Goal: Task Accomplishment & Management: Manage account settings

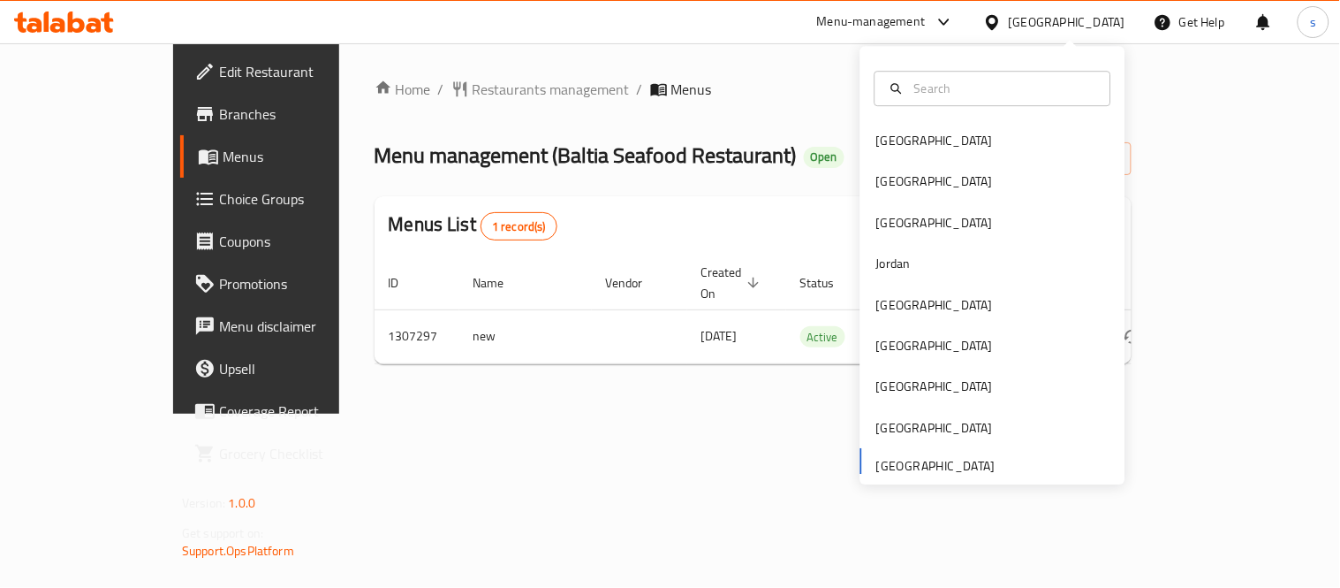
click at [954, 463] on div "[GEOGRAPHIC_DATA] [GEOGRAPHIC_DATA] [GEOGRAPHIC_DATA] [GEOGRAPHIC_DATA] [GEOGRA…" at bounding box center [993, 301] width 265 height 363
click at [686, 406] on div "Home / Restaurants management / Menus Menu management ( Baltia Seafood Restaura…" at bounding box center [753, 228] width 828 height 370
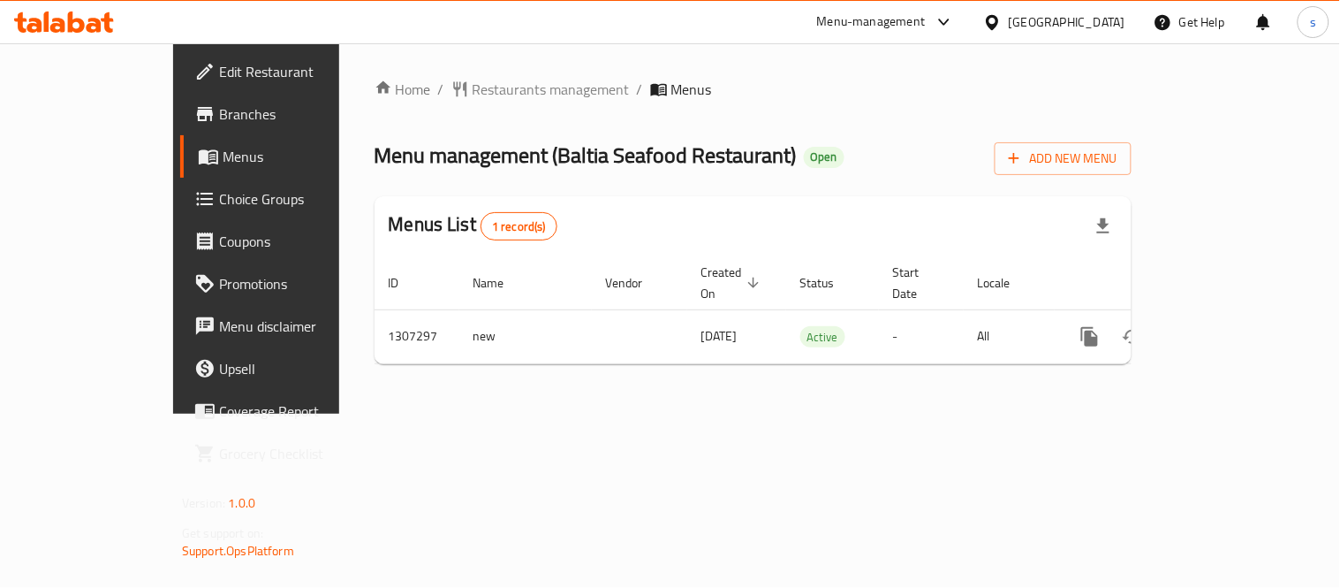
click at [926, 24] on div "Menu-management" at bounding box center [871, 21] width 109 height 21
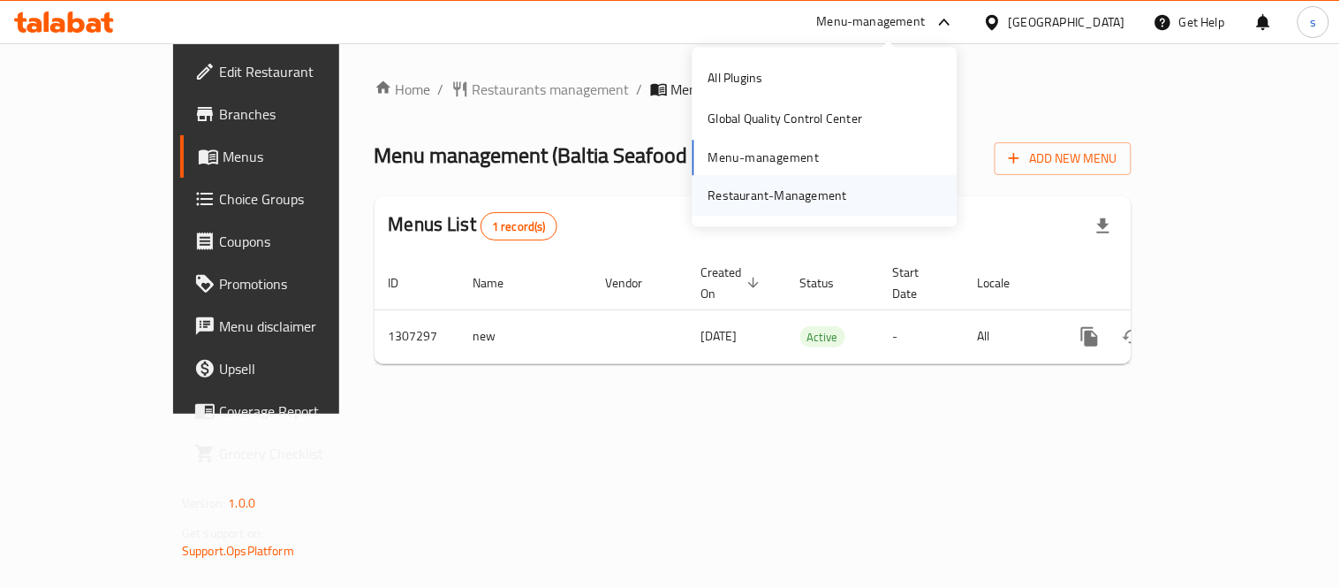
click at [825, 190] on div "Restaurant-Management" at bounding box center [778, 195] width 139 height 19
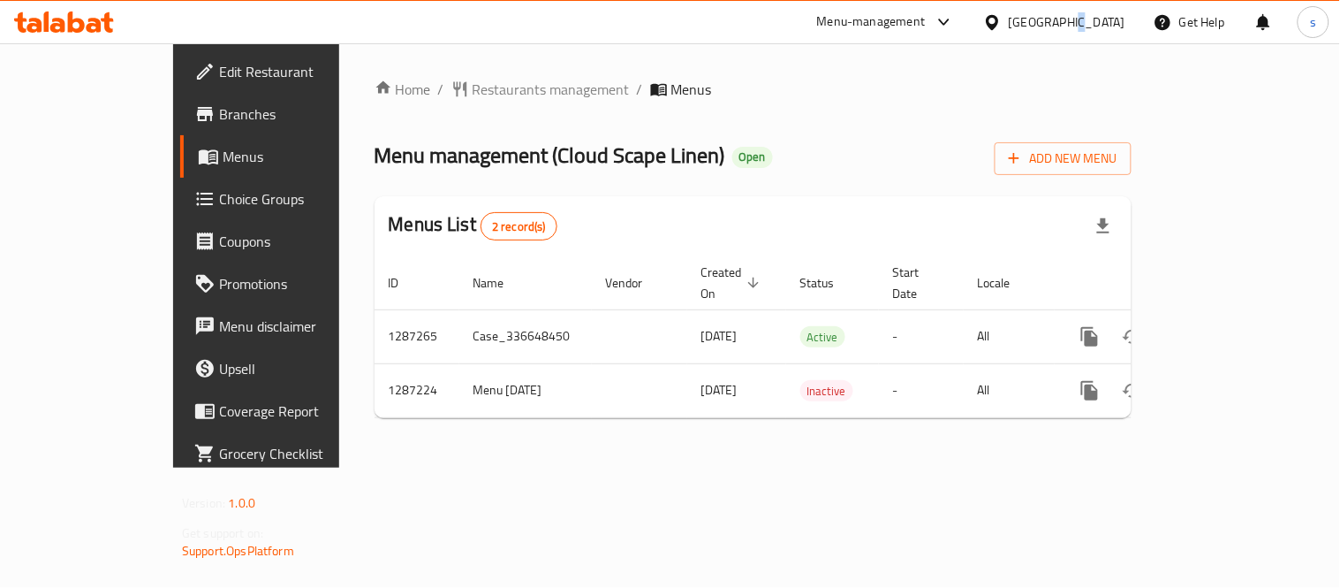
click at [1072, 24] on div "[GEOGRAPHIC_DATA]" at bounding box center [1067, 21] width 117 height 19
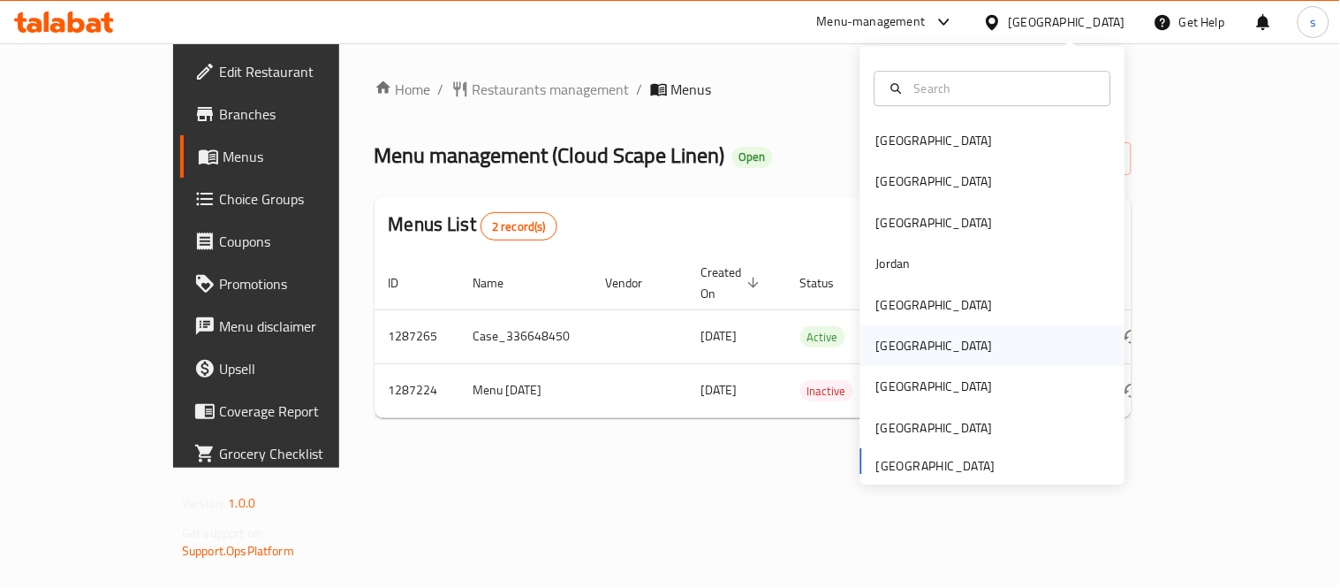
click at [877, 341] on div "[GEOGRAPHIC_DATA]" at bounding box center [935, 345] width 117 height 19
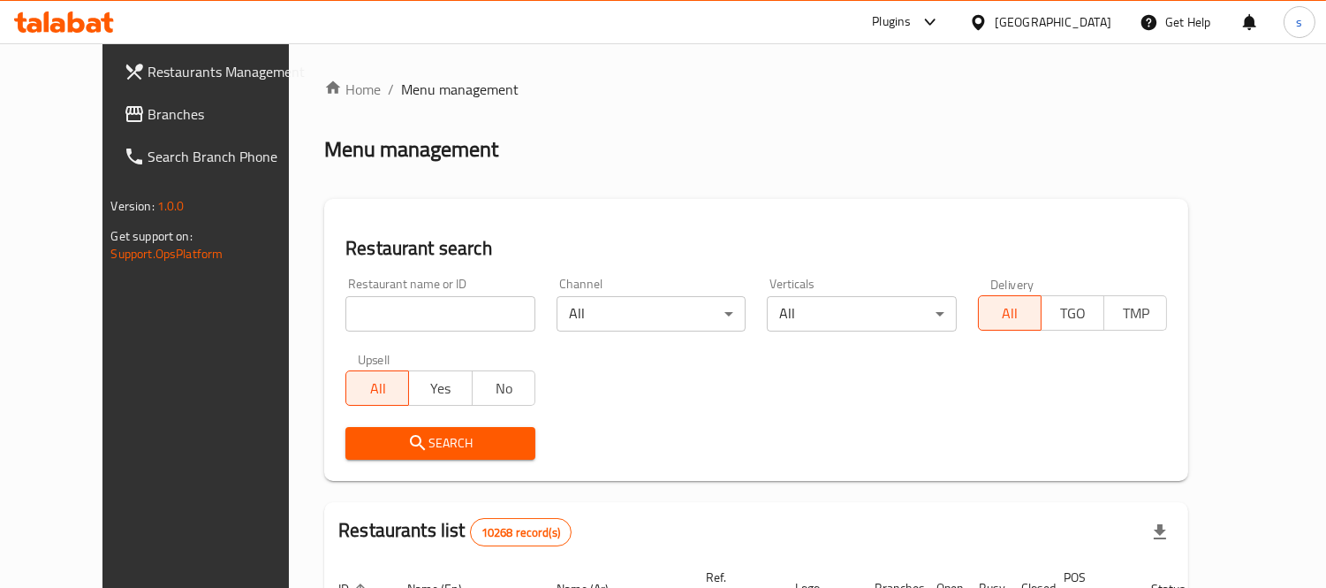
click at [1088, 14] on div "[GEOGRAPHIC_DATA]" at bounding box center [1053, 21] width 117 height 19
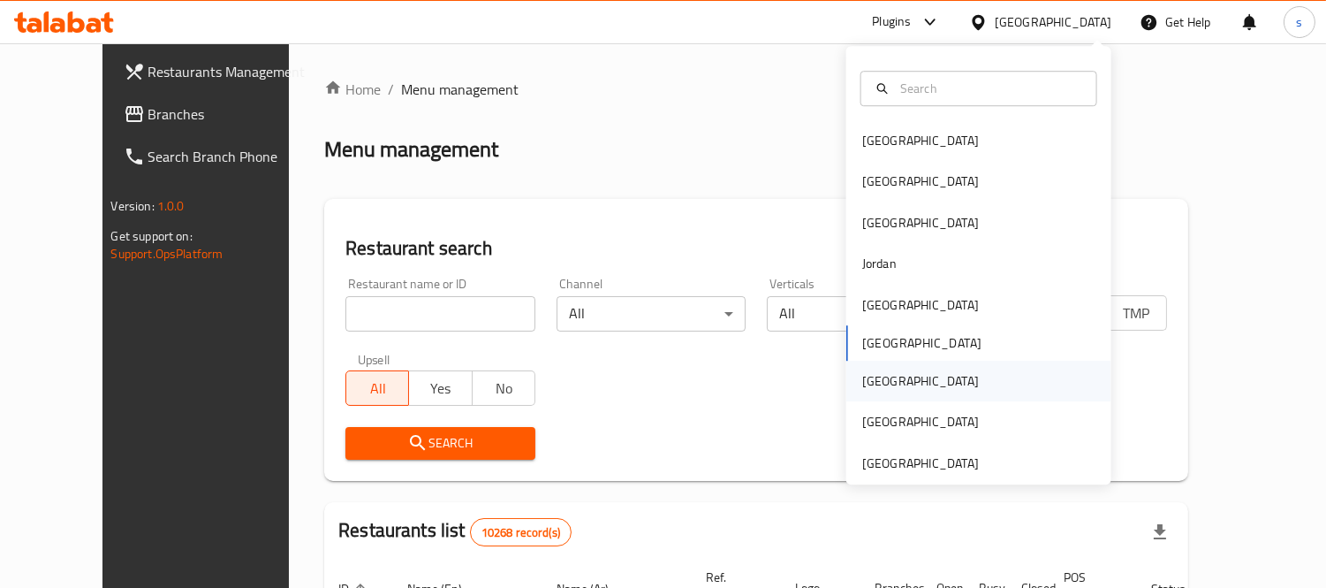
click at [890, 378] on div "[GEOGRAPHIC_DATA]" at bounding box center [920, 381] width 145 height 41
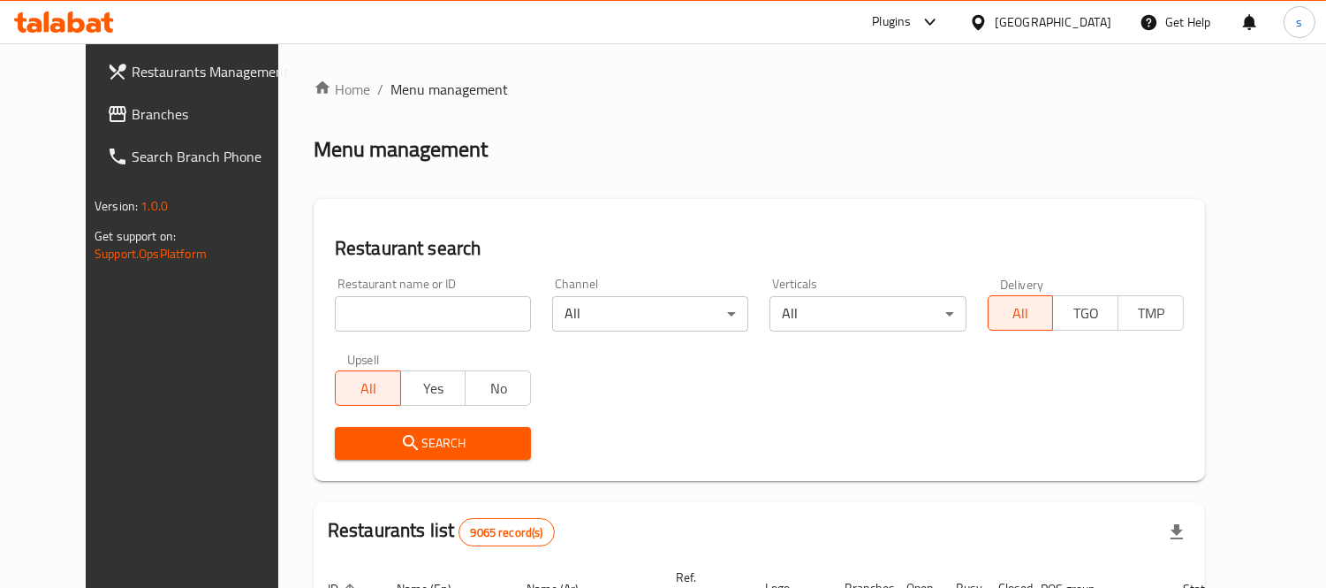
click at [132, 118] on span "Branches" at bounding box center [213, 113] width 162 height 21
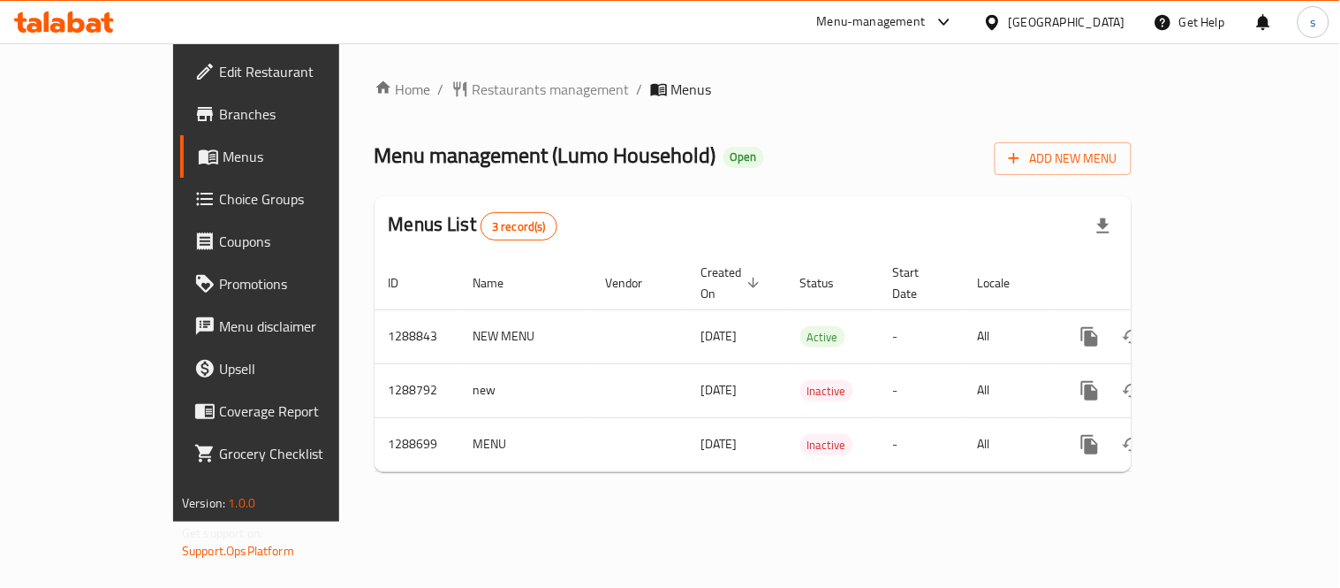
click at [1098, 25] on div "[GEOGRAPHIC_DATA]" at bounding box center [1067, 21] width 117 height 19
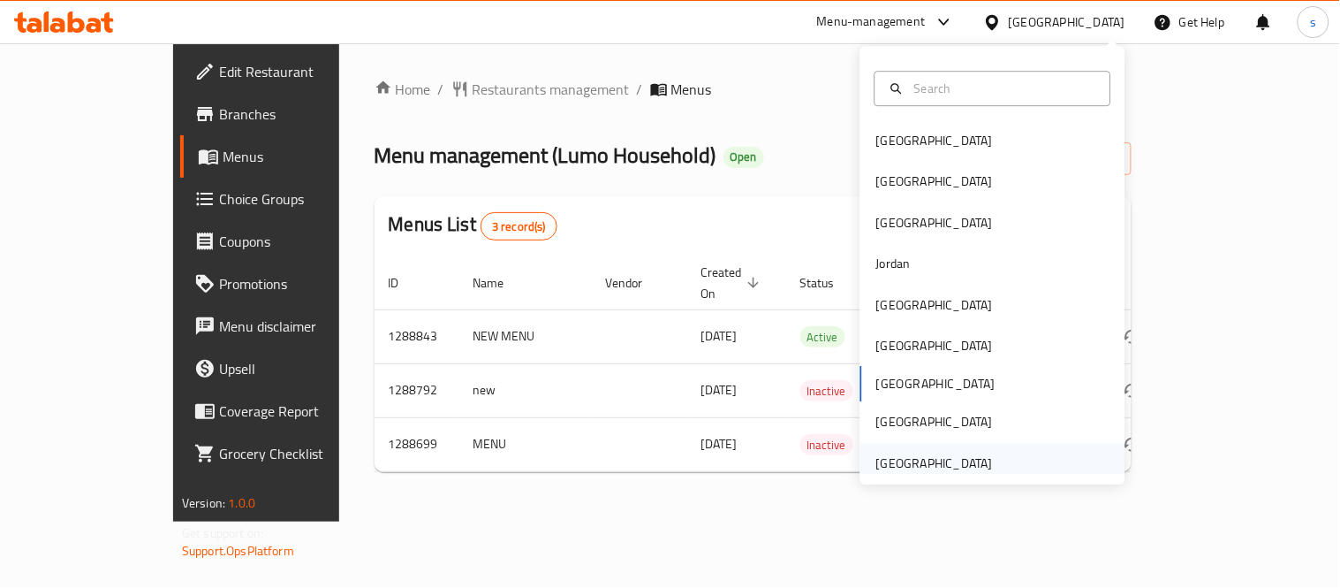
click at [929, 453] on div "[GEOGRAPHIC_DATA]" at bounding box center [935, 462] width 117 height 19
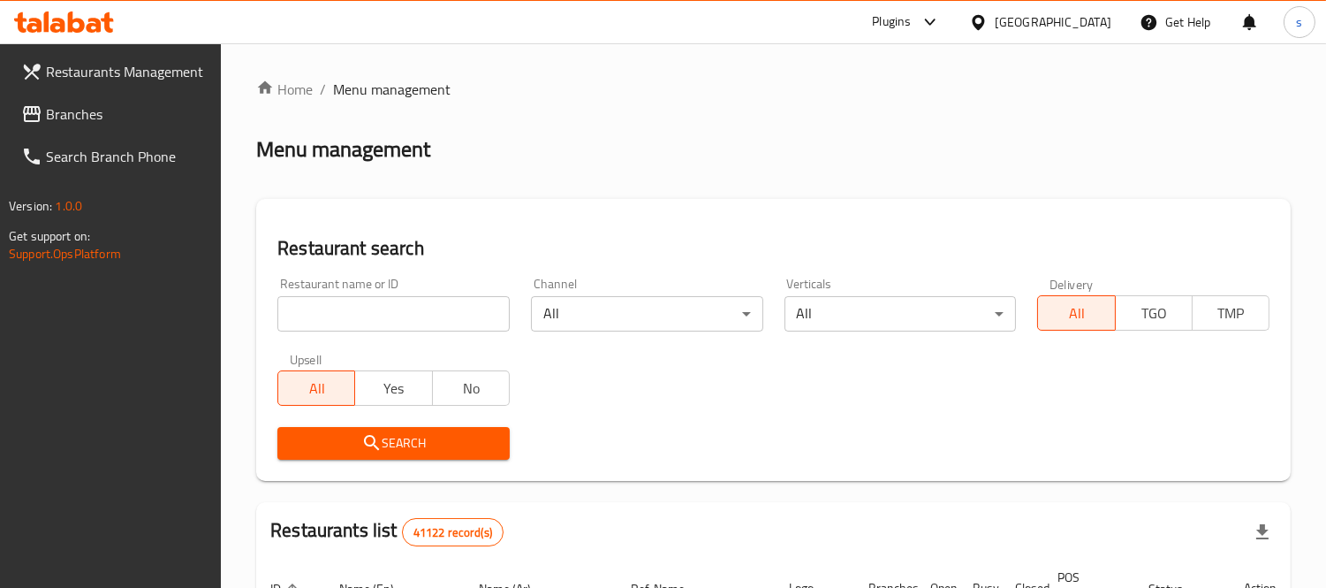
click at [59, 103] on span "Branches" at bounding box center [127, 113] width 162 height 21
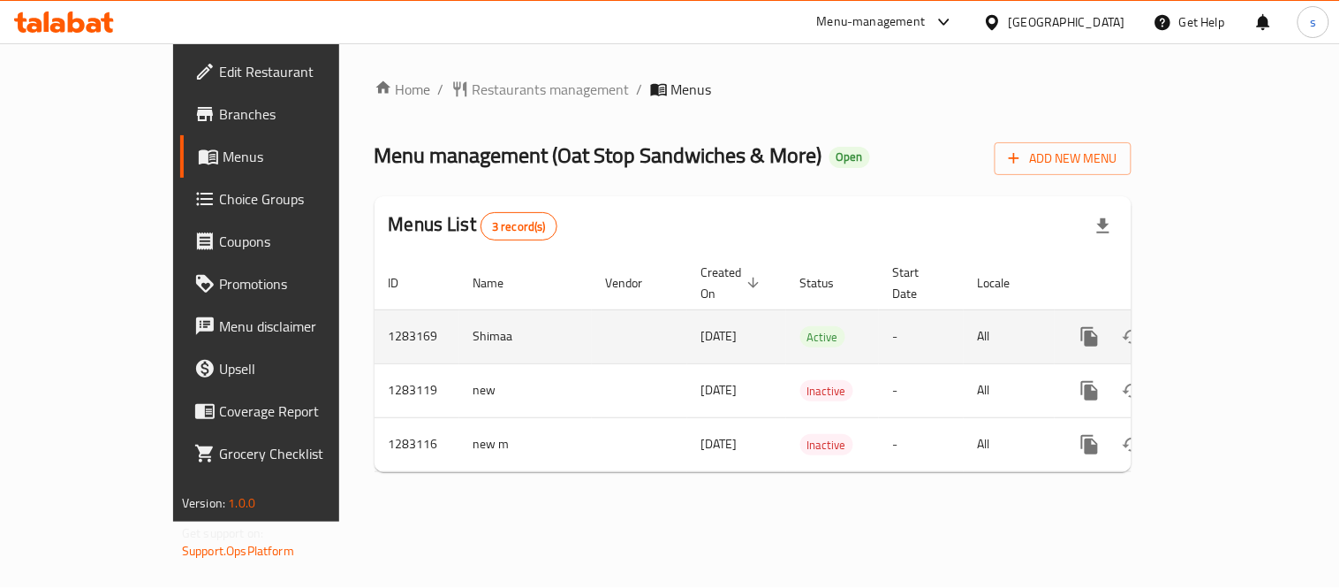
click at [1228, 326] on icon "enhanced table" at bounding box center [1217, 336] width 21 height 21
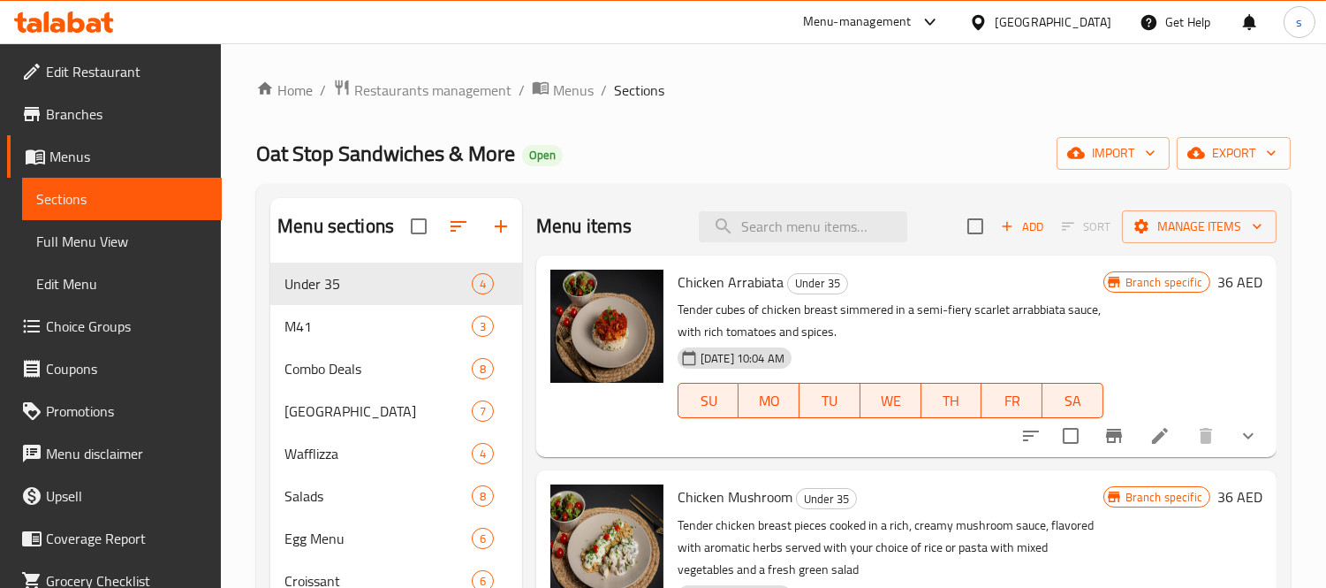
click at [755, 248] on div "Menu items Add Sort Manage items" at bounding box center [906, 226] width 740 height 57
click at [778, 234] on input "search" at bounding box center [803, 226] width 209 height 31
paste input "Latte And Smoked Feta Waffle"
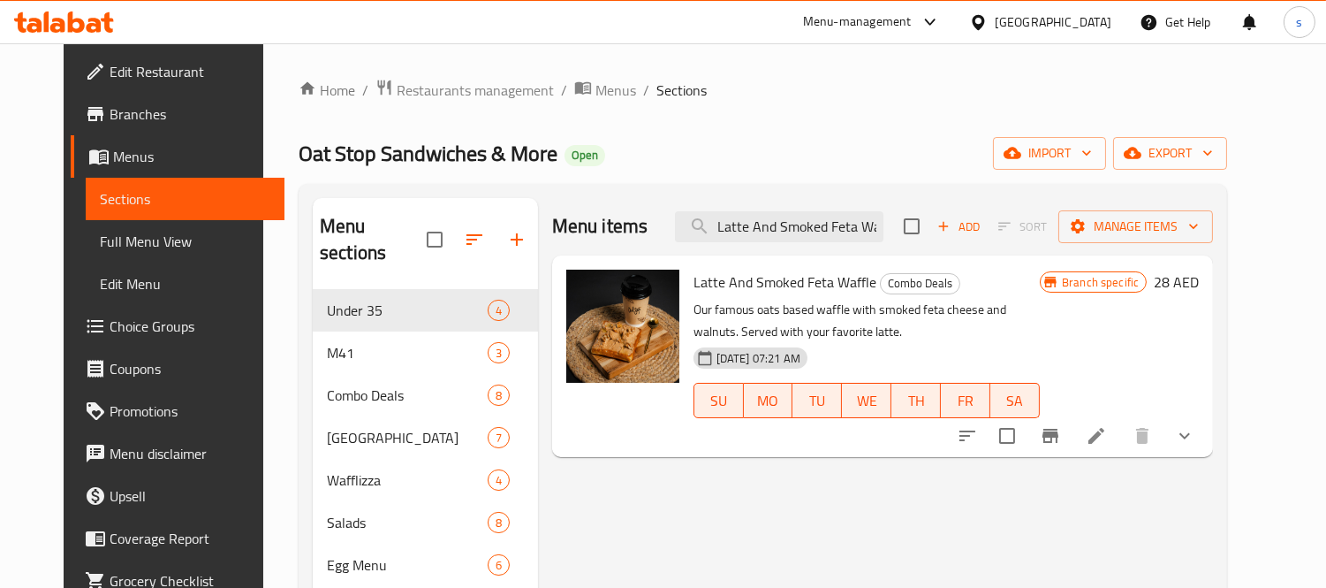
drag, startPoint x: 778, startPoint y: 233, endPoint x: 573, endPoint y: 311, distance: 219.3
click at [573, 311] on div "Menu items Latte And Smoked Feta Waffle Add Sort Manage items Latte And Smoked …" at bounding box center [875, 544] width 675 height 692
drag, startPoint x: 815, startPoint y: 237, endPoint x: 555, endPoint y: 284, distance: 264.0
click at [560, 285] on div "Menu items Smoked Feta Waffle Add Sort Manage items Latte And Smoked Feta Waffl…" at bounding box center [875, 544] width 675 height 692
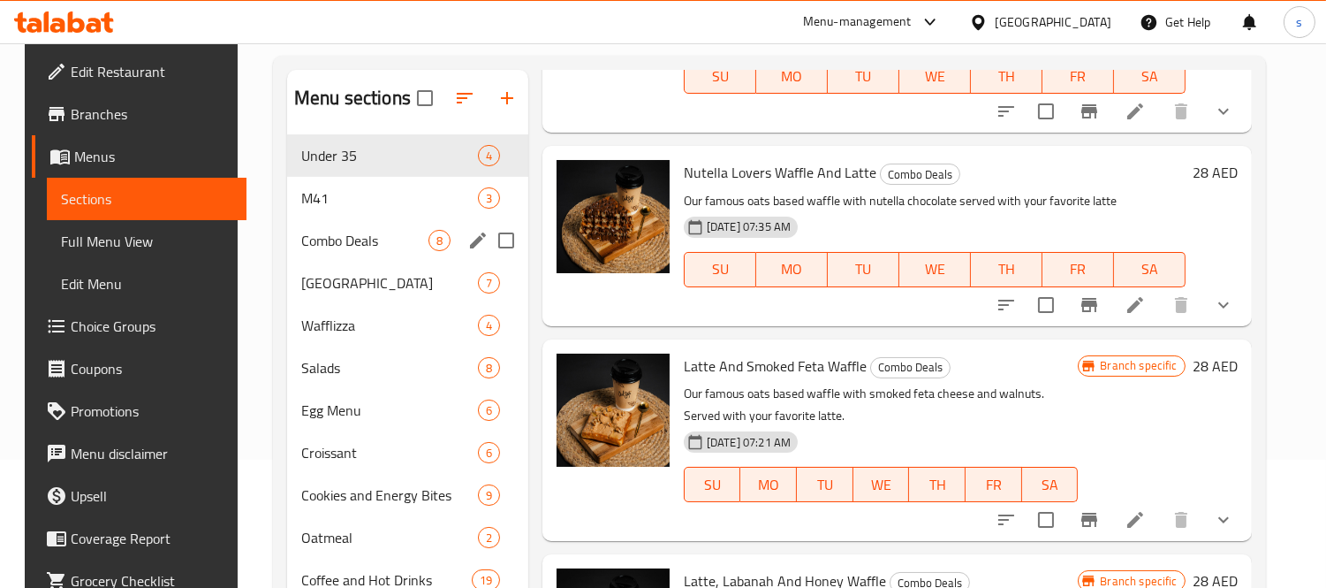
scroll to position [324, 0]
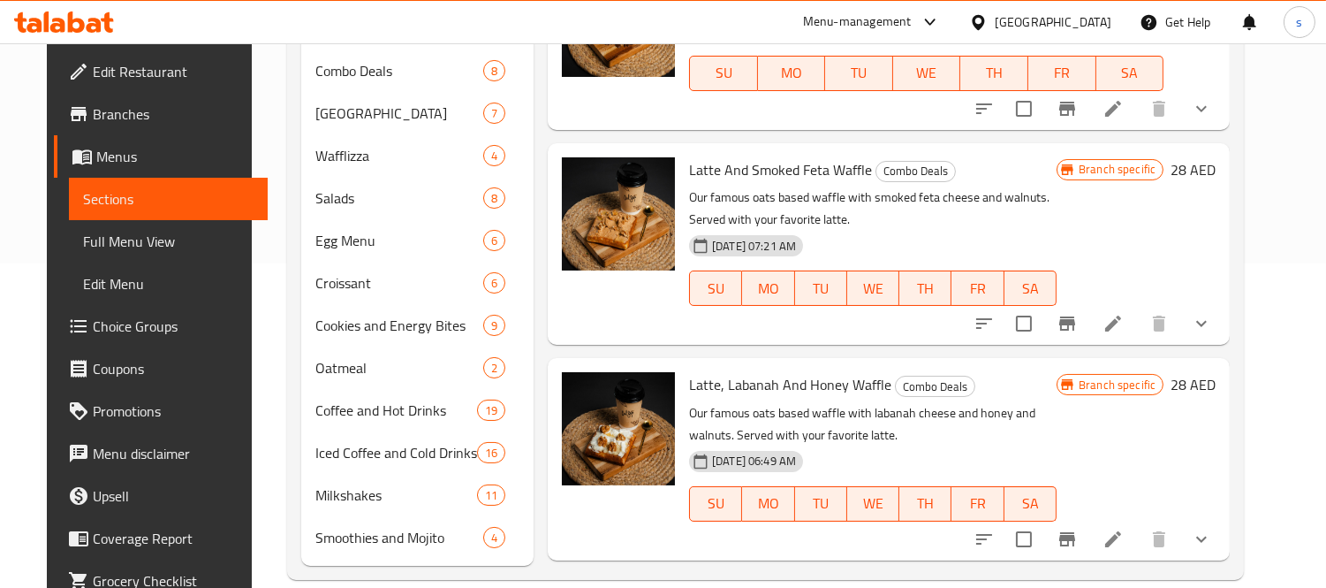
type input "Waffle"
click at [932, 21] on icon at bounding box center [930, 21] width 21 height 21
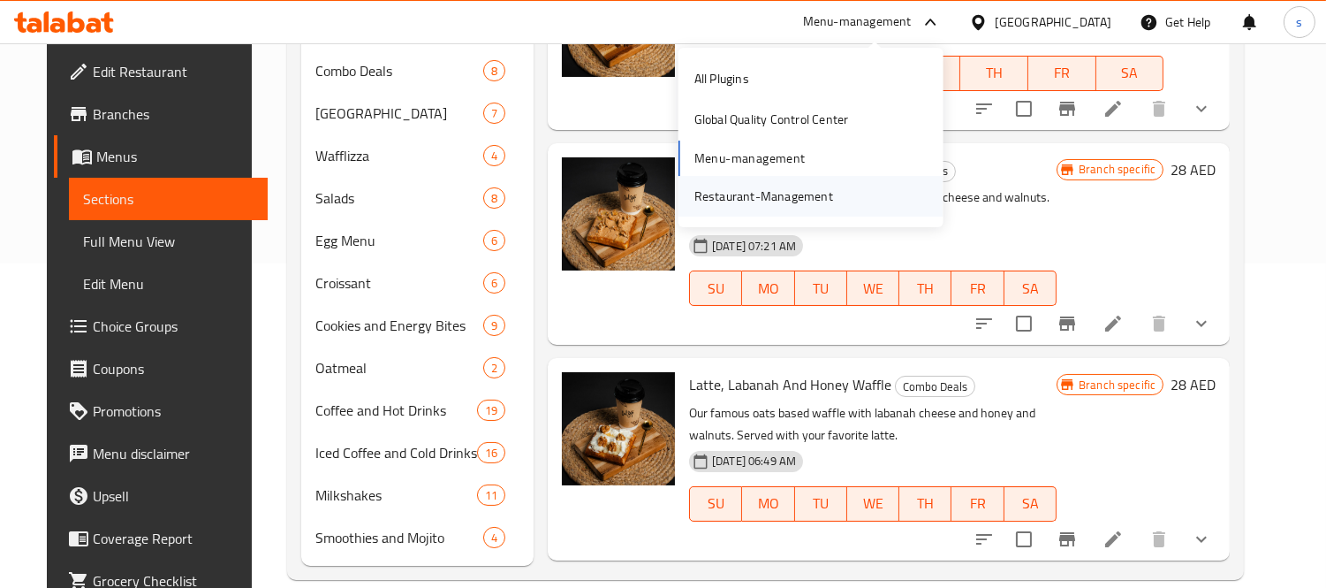
click at [800, 197] on div "Restaurant-Management" at bounding box center [764, 195] width 139 height 19
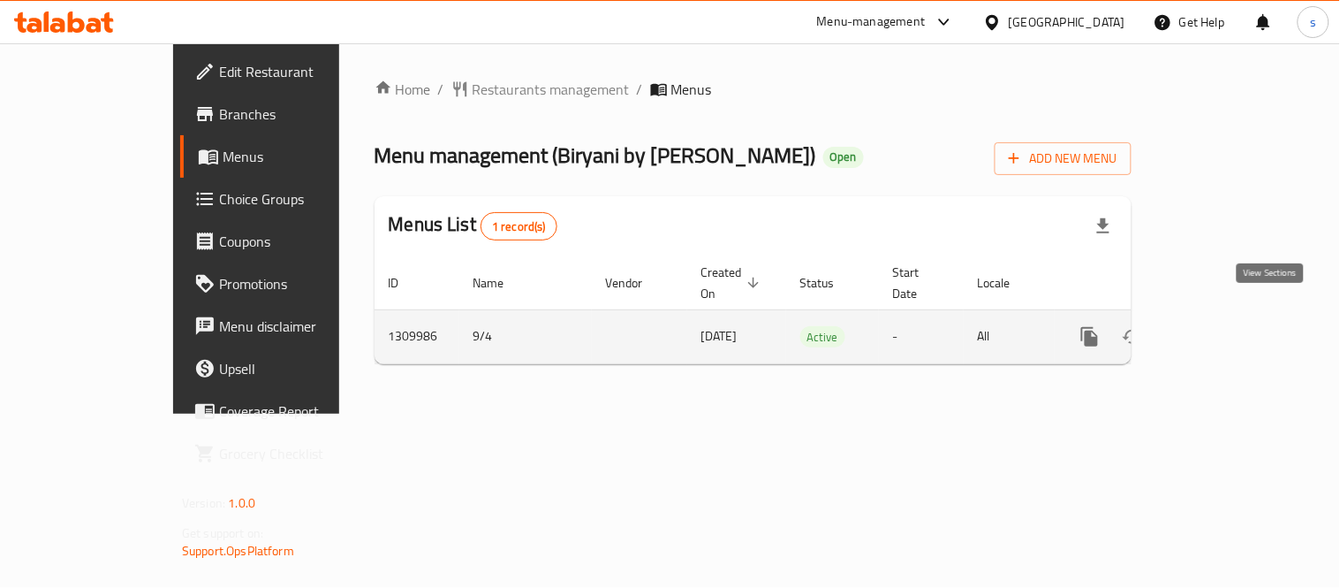
click at [1228, 326] on icon "enhanced table" at bounding box center [1217, 336] width 21 height 21
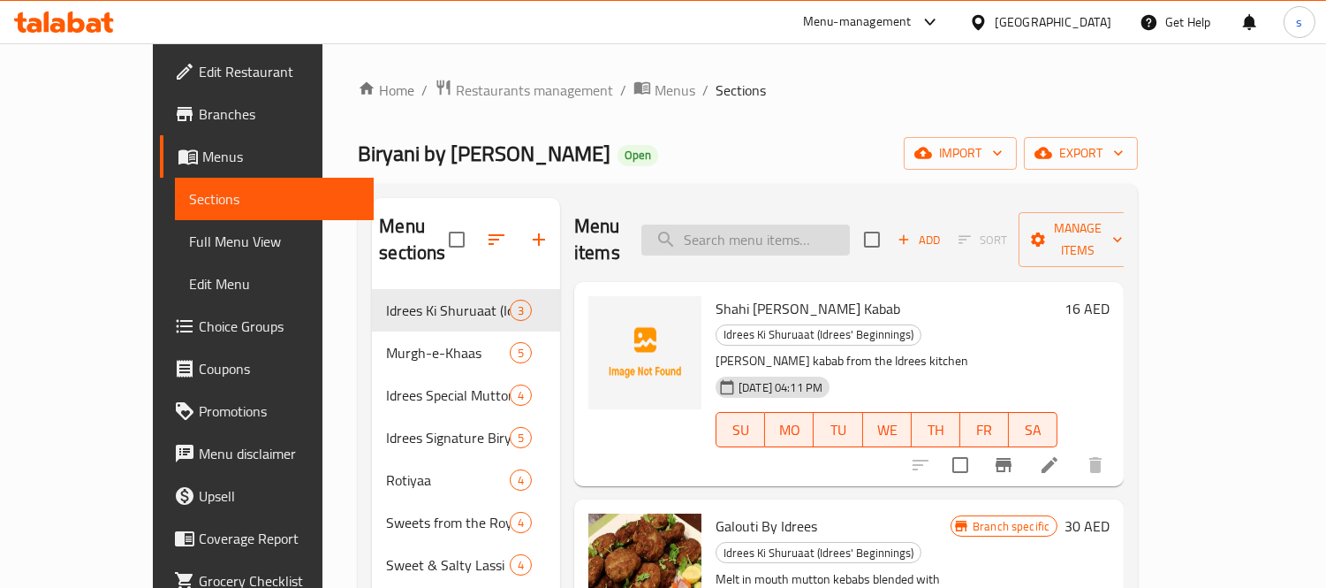
click at [842, 224] on input "search" at bounding box center [746, 239] width 209 height 31
paste input "Idrees Chicken Biryani"
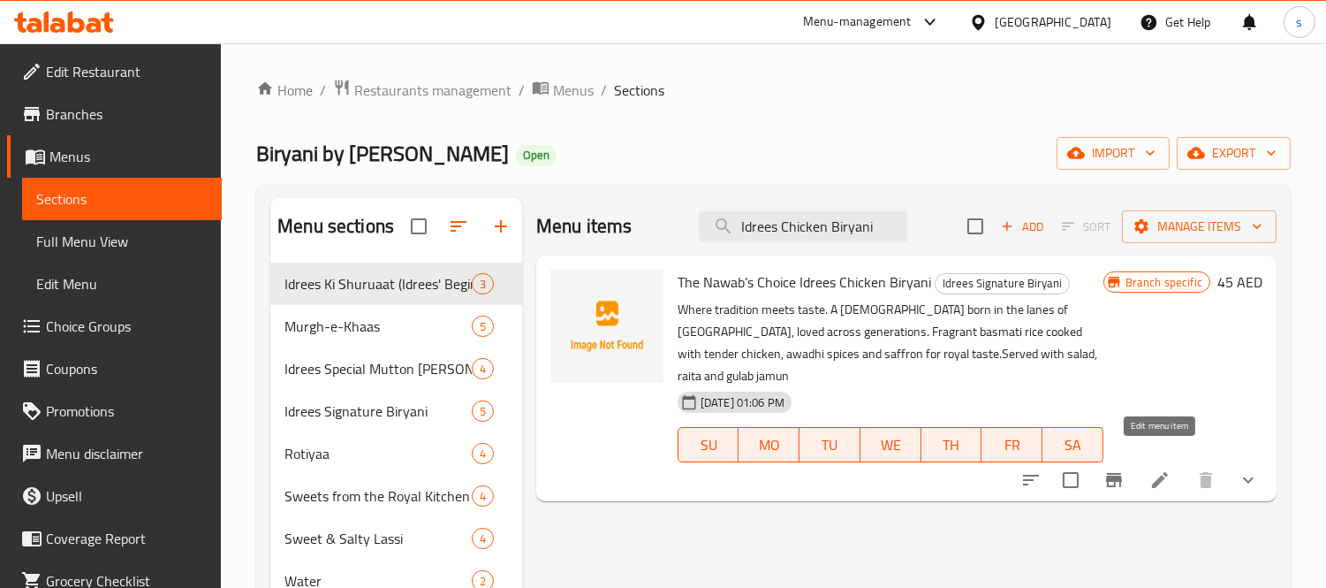
type input "Idrees Chicken Biryani"
click at [1156, 469] on icon at bounding box center [1160, 479] width 21 height 21
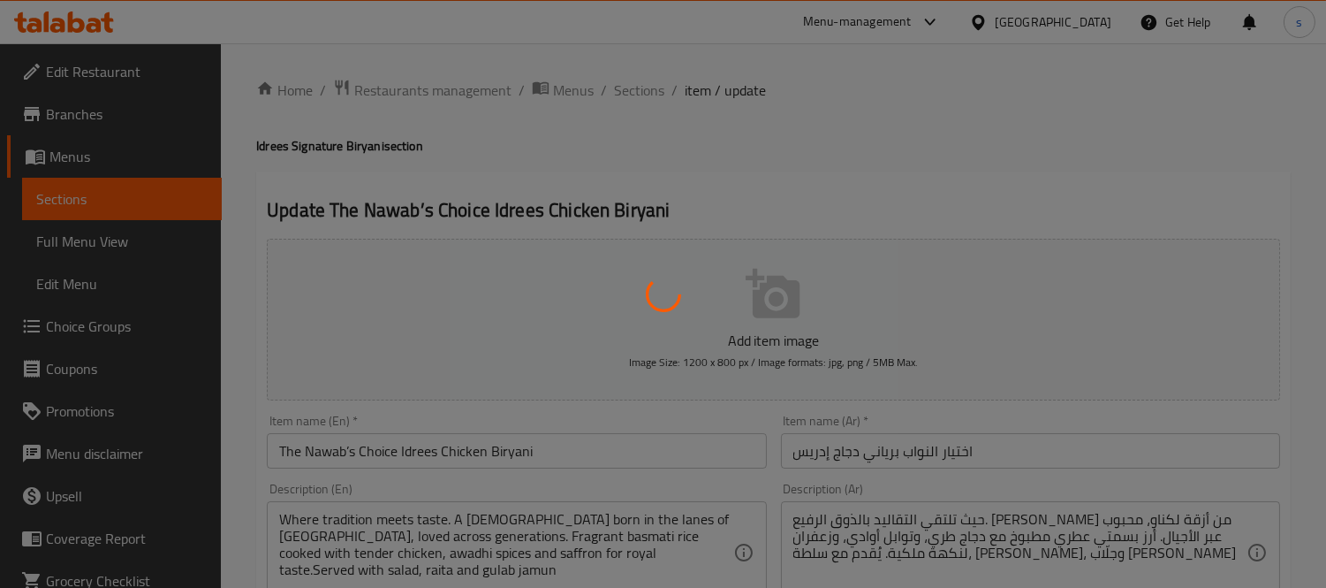
type input "اختيار النواب إدريس دجاج برياني"
type input "1"
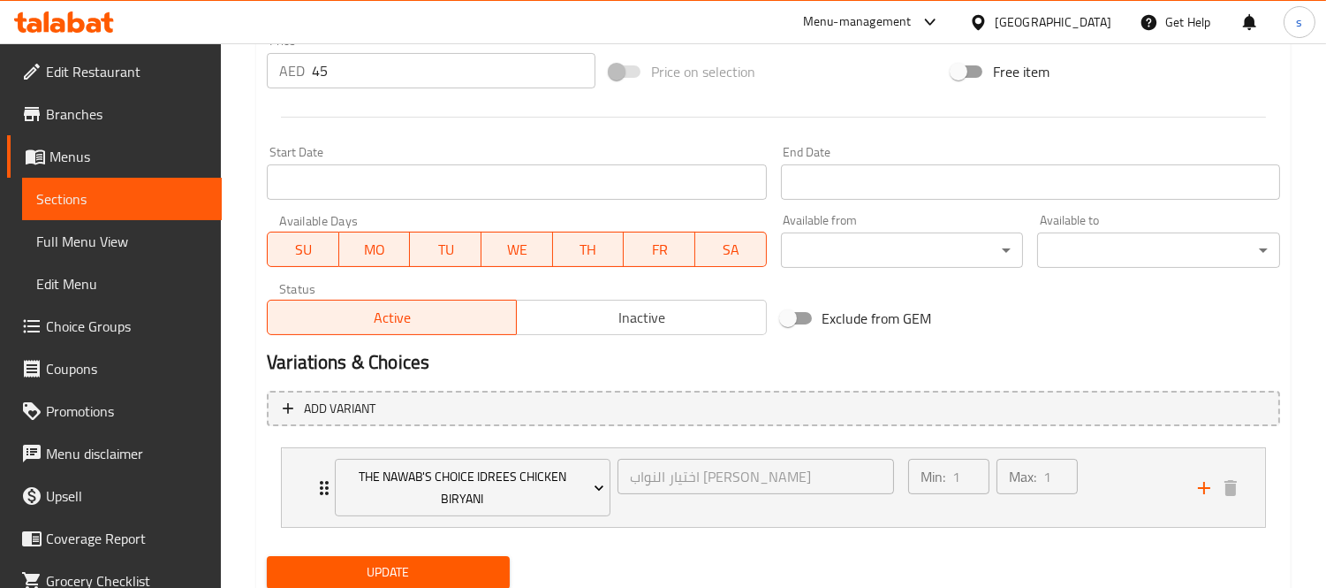
scroll to position [710, 0]
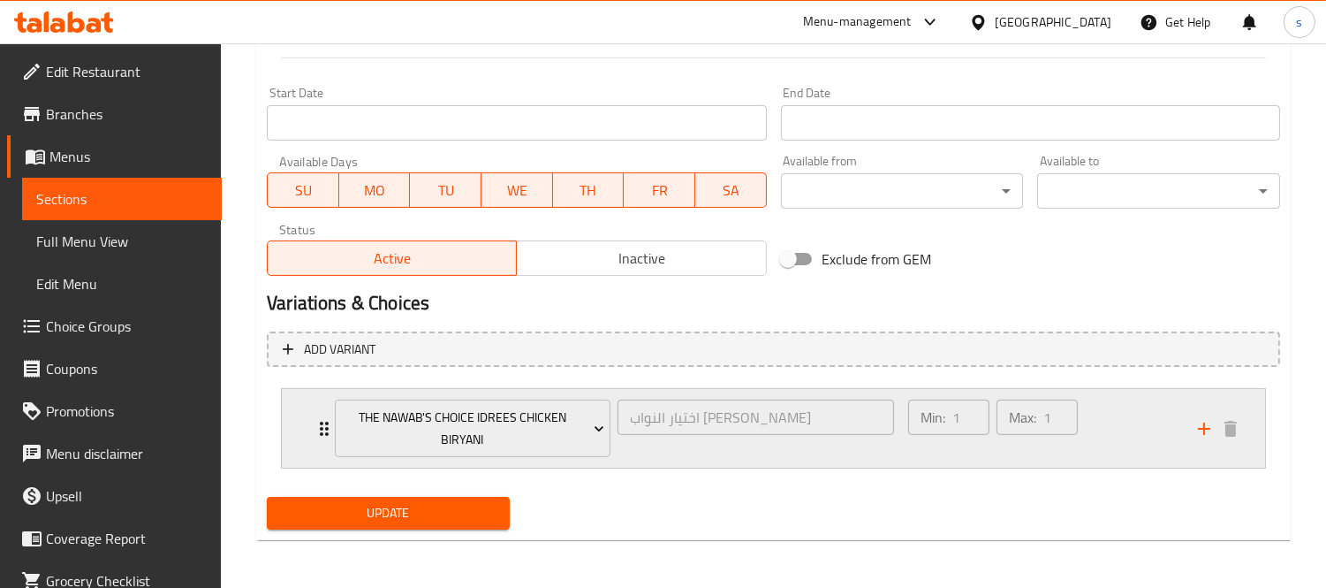
click at [321, 425] on icon "Expand" at bounding box center [324, 428] width 21 height 21
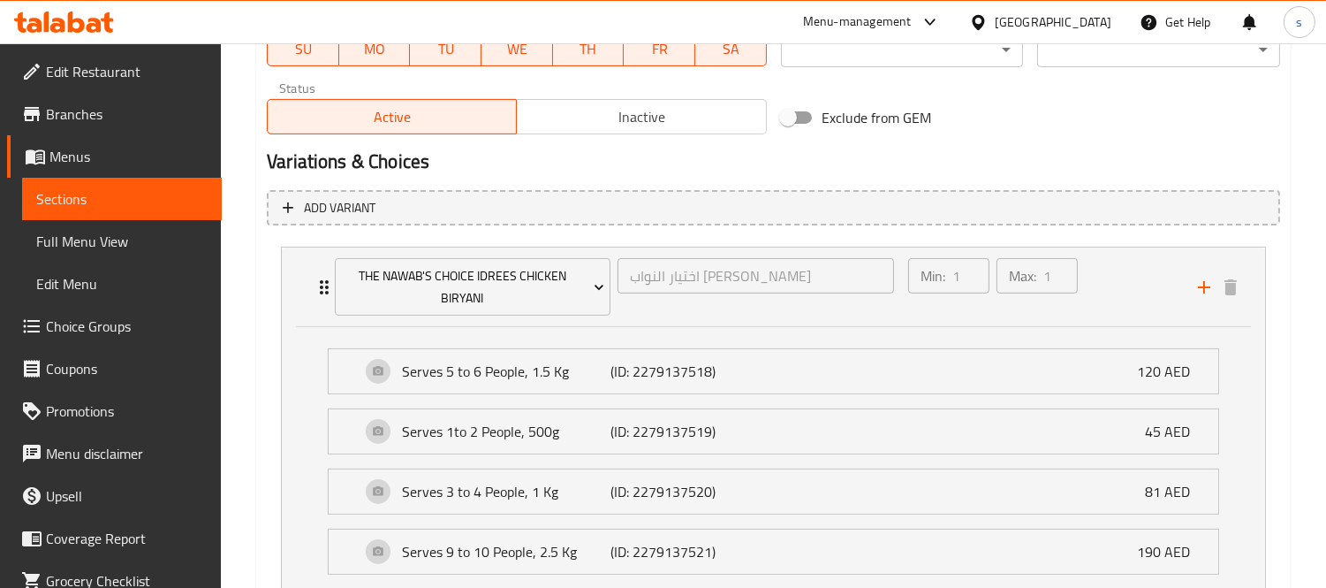
scroll to position [950, 0]
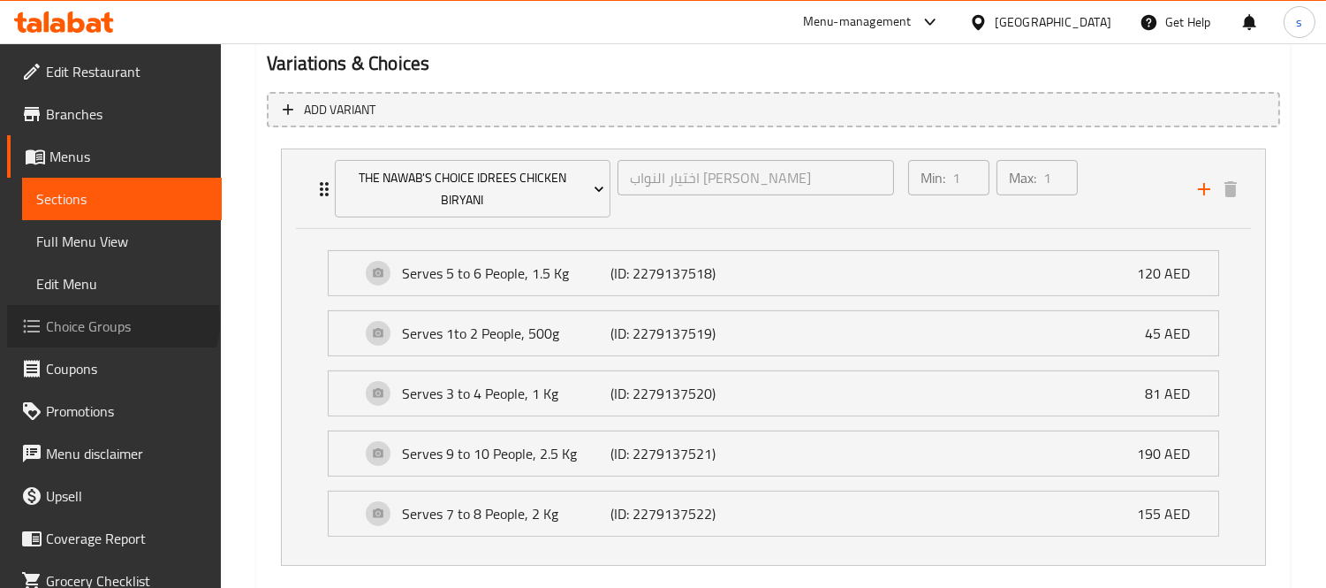
click at [111, 322] on span "Choice Groups" at bounding box center [127, 325] width 162 height 21
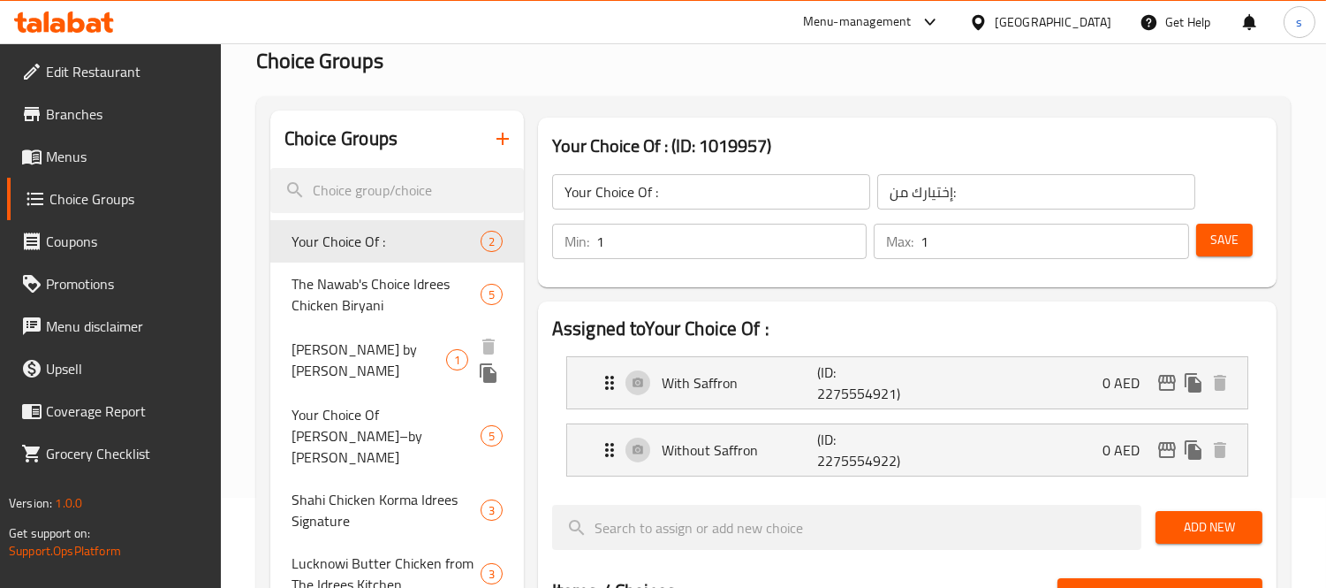
scroll to position [92, 0]
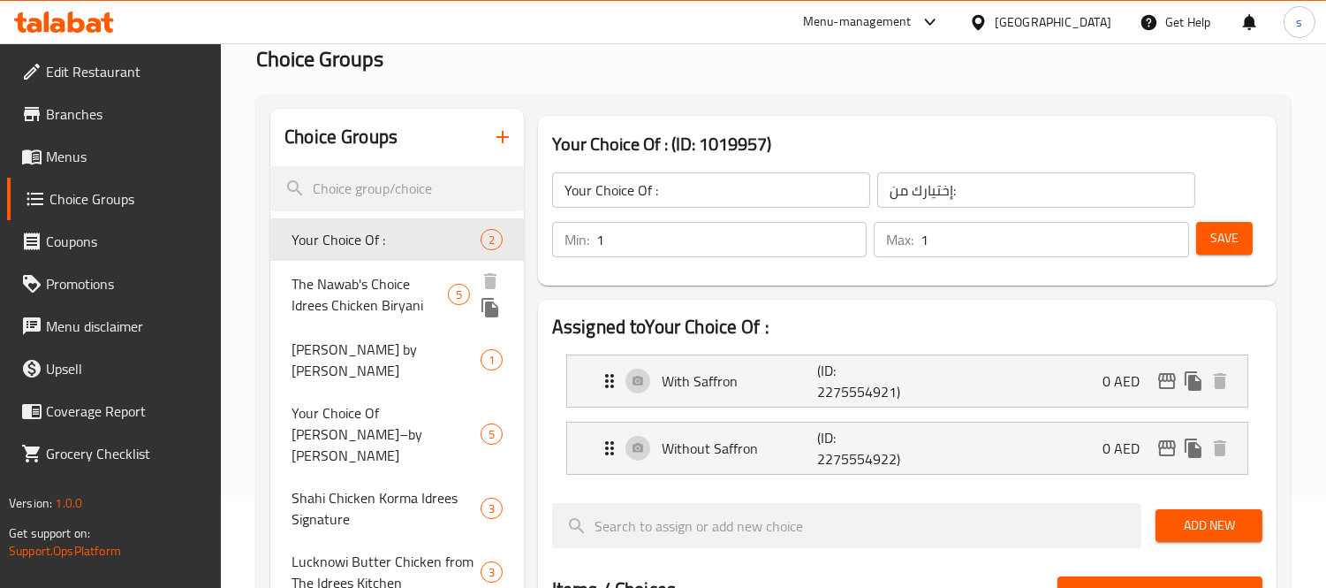
click at [341, 290] on span "The Nawab's Choice Idrees Chicken Biryani" at bounding box center [370, 294] width 156 height 42
type input "The Nawab's Choice Idrees Chicken Biryani"
type input "اختيار النواب إدريس دجاج برياني"
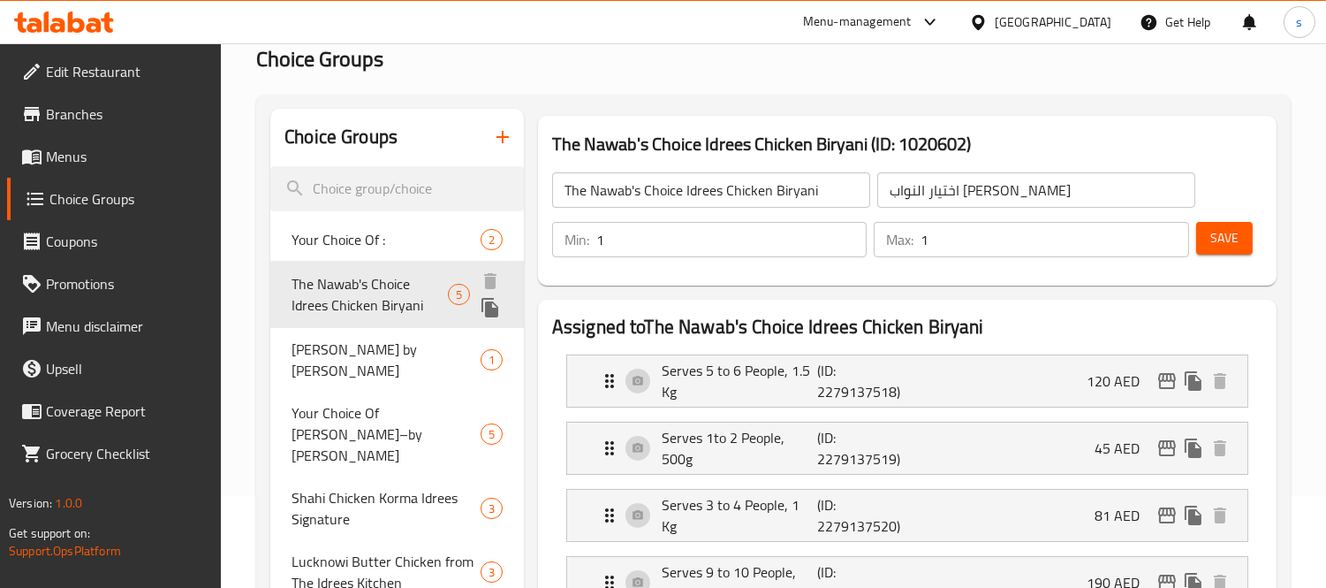
scroll to position [90, 0]
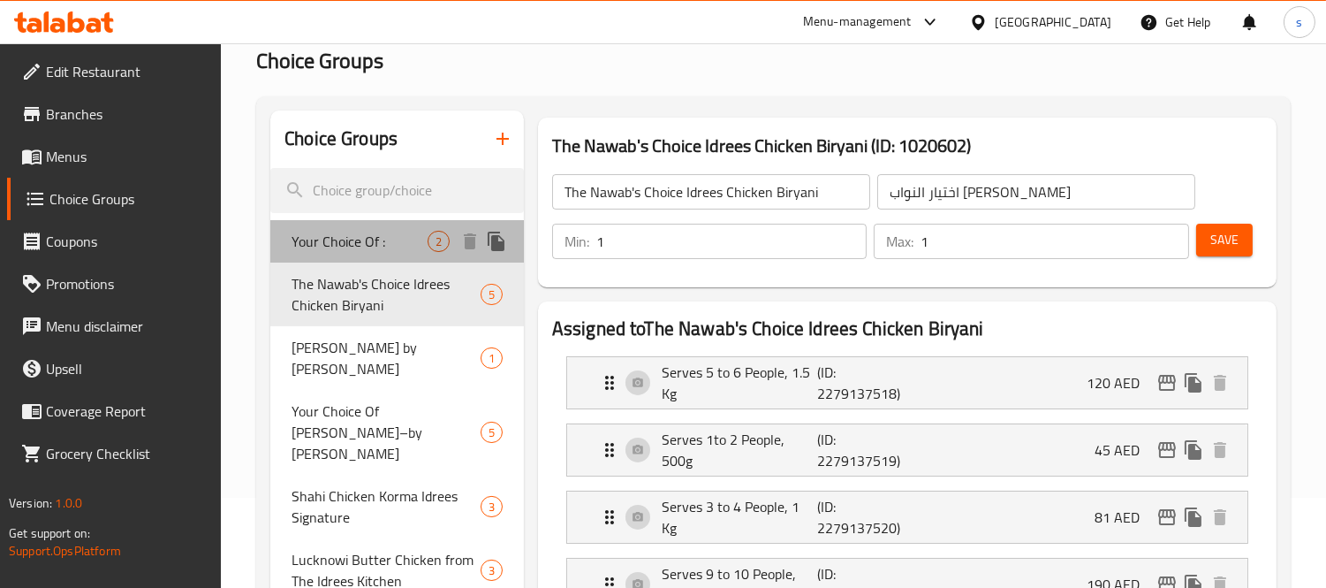
click at [354, 252] on span "Your Choice Of :" at bounding box center [360, 241] width 136 height 21
type input "Your Choice Of :"
type input "إختيارك من:"
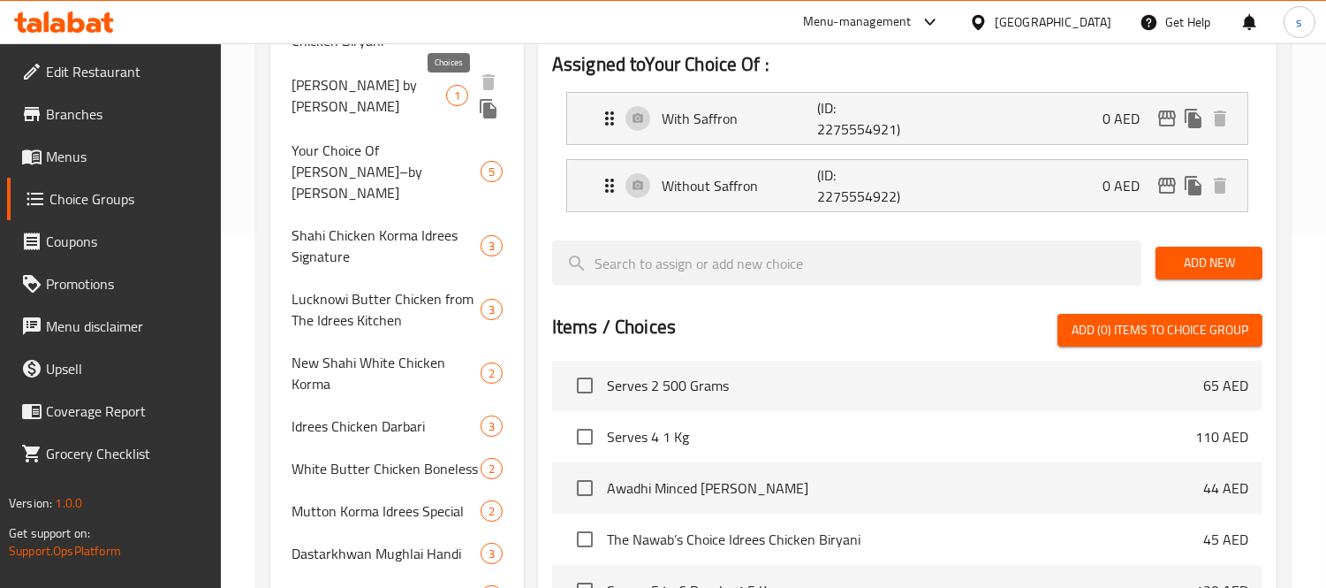
scroll to position [581, 0]
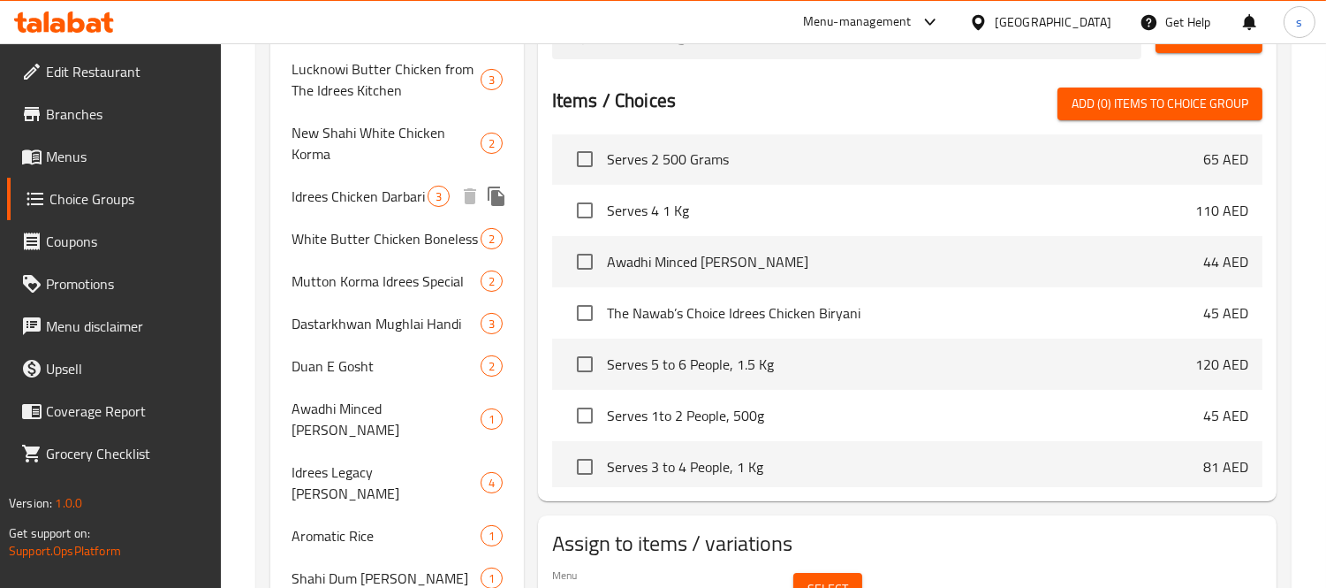
click at [361, 186] on span "Idrees Chicken Darbari" at bounding box center [360, 196] width 136 height 21
type input "Idrees Chicken Darbari"
type input "دجاج إدريس دارباري"
type input "0"
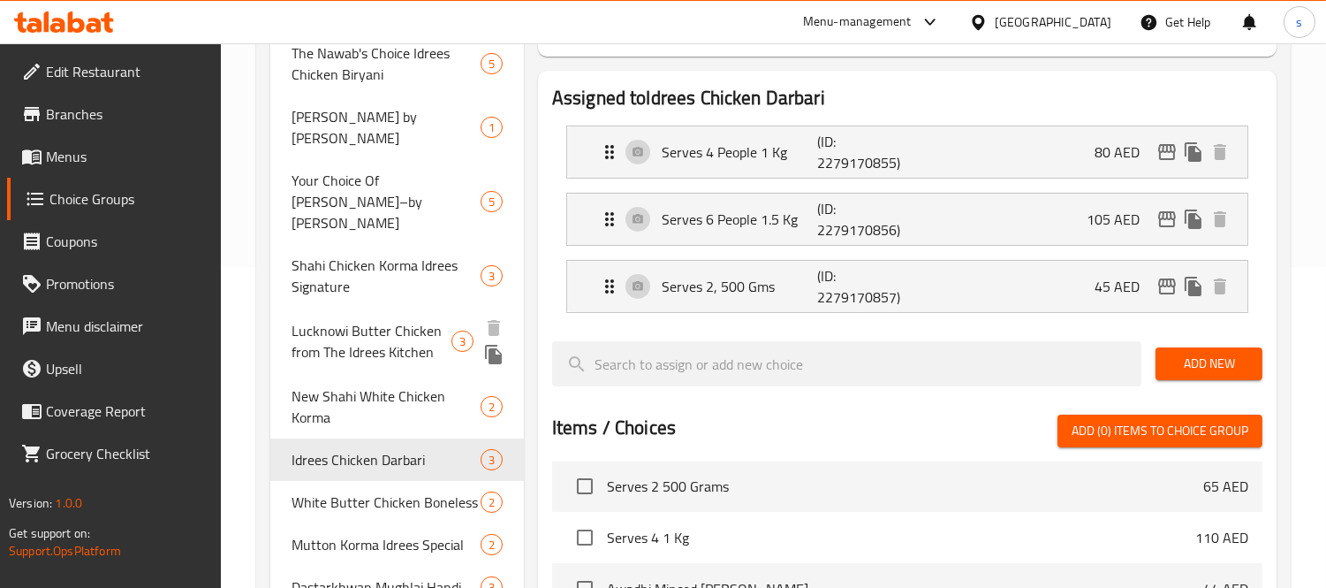
scroll to position [286, 0]
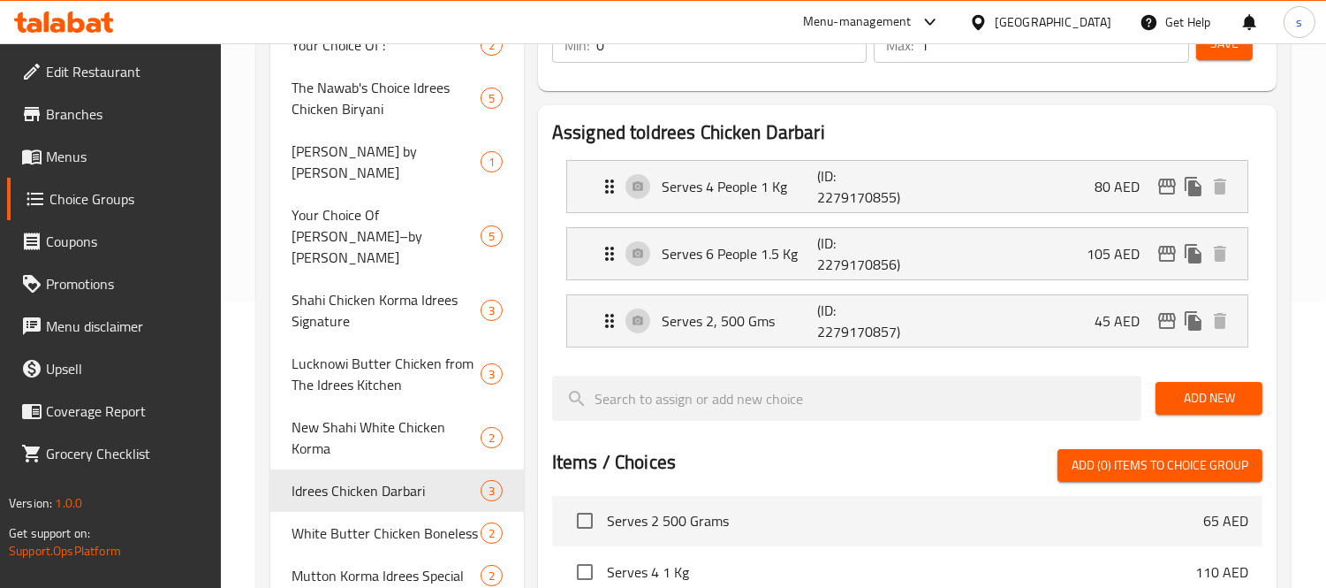
click at [947, 21] on div "Menu-management" at bounding box center [872, 22] width 166 height 42
click at [930, 20] on icon at bounding box center [930, 21] width 21 height 21
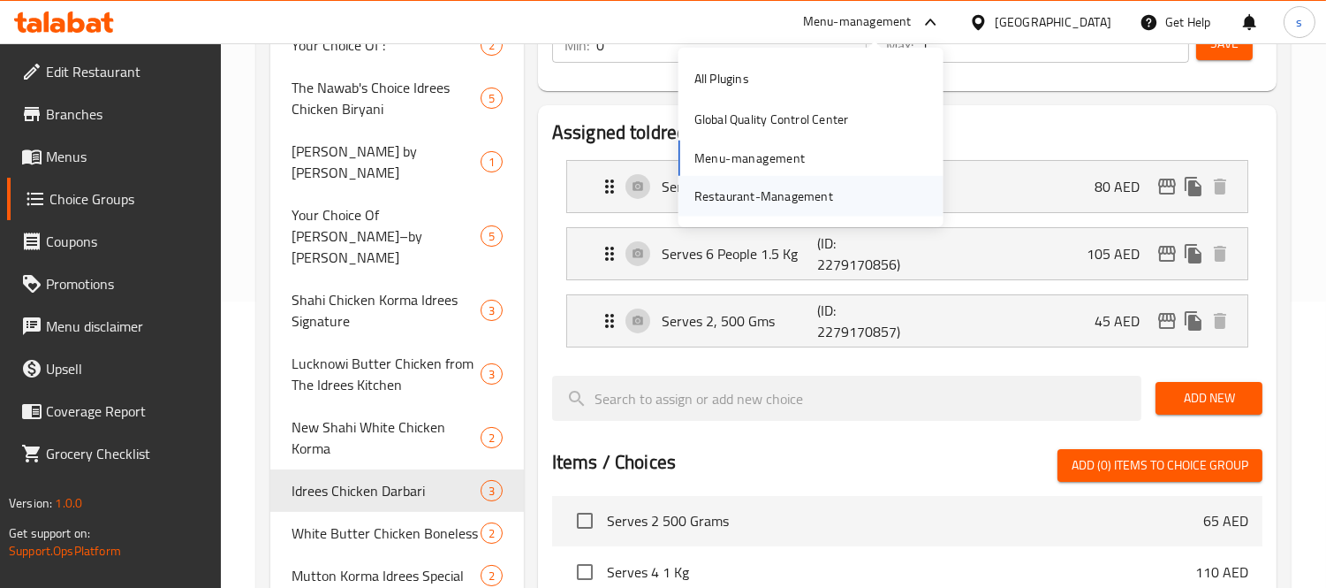
click at [781, 216] on div "Restaurant-Management" at bounding box center [763, 196] width 167 height 41
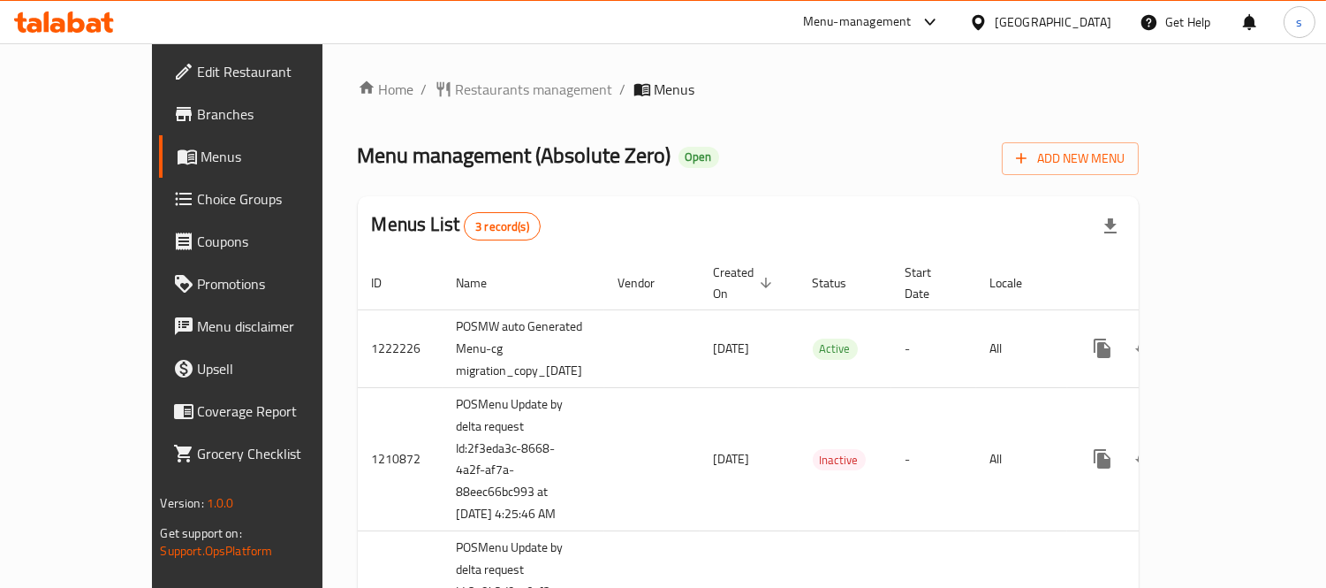
click at [871, 143] on div "Menu management ( Absolute Zero ) Open Add New Menu" at bounding box center [749, 155] width 782 height 40
click at [1032, 21] on div "[GEOGRAPHIC_DATA]" at bounding box center [1053, 21] width 117 height 19
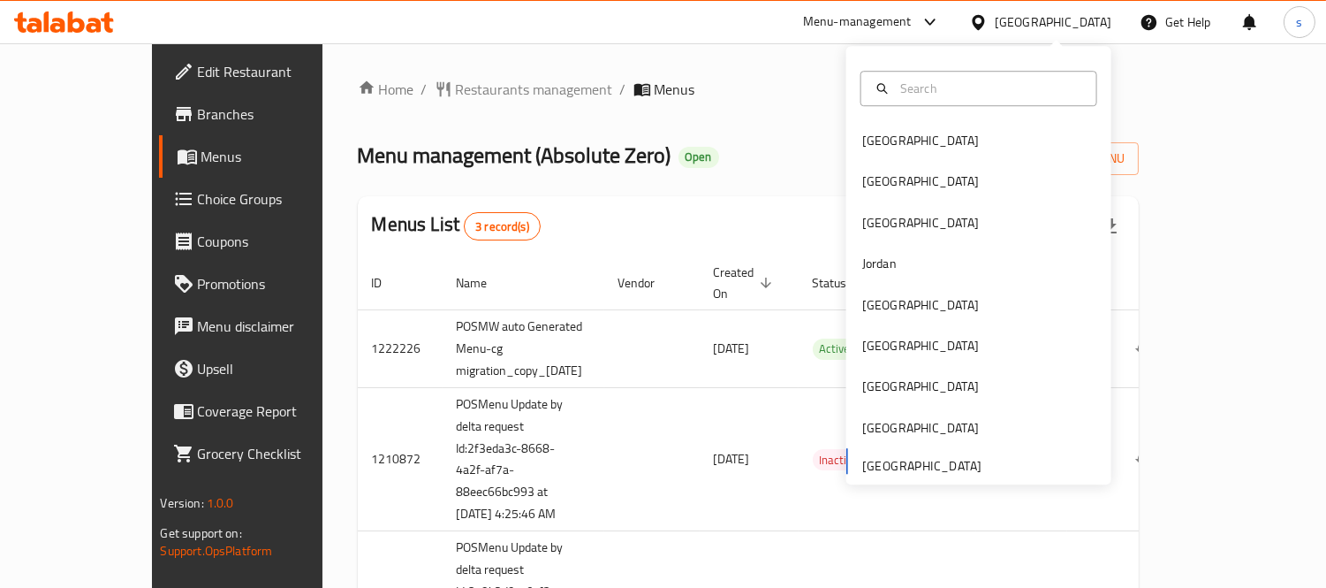
click at [765, 79] on ol "Home / Restaurants management / Menus" at bounding box center [749, 89] width 782 height 21
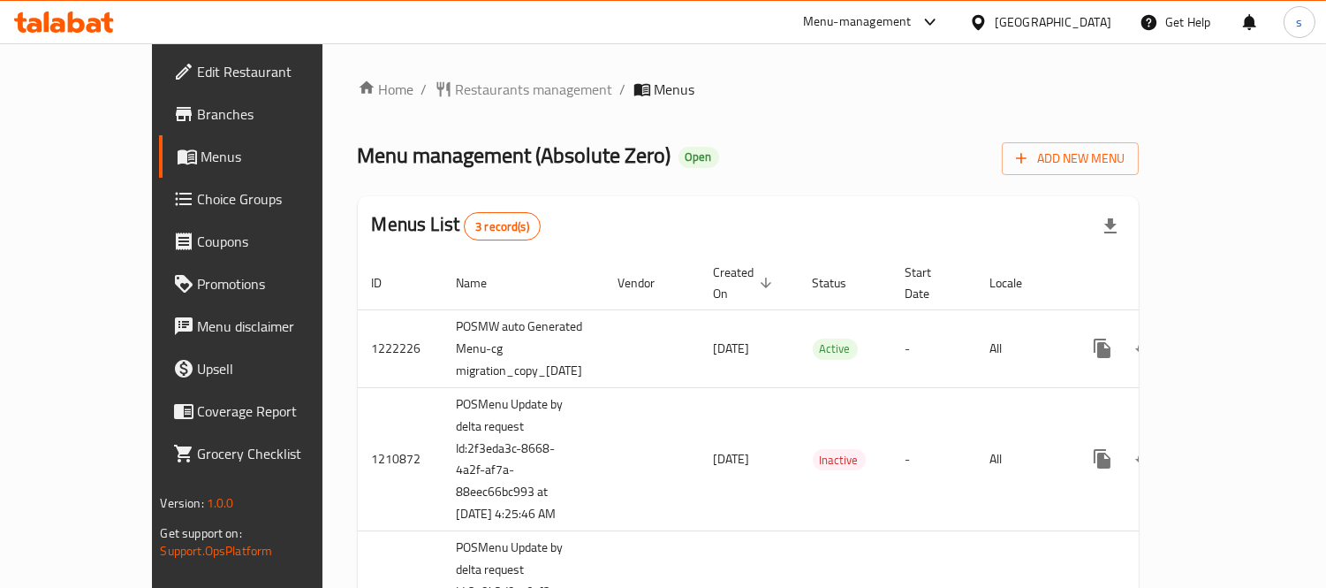
click at [937, 13] on icon at bounding box center [930, 21] width 21 height 21
click at [826, 186] on div "Restaurant-Management" at bounding box center [764, 195] width 139 height 19
